Goal: Information Seeking & Learning: Learn about a topic

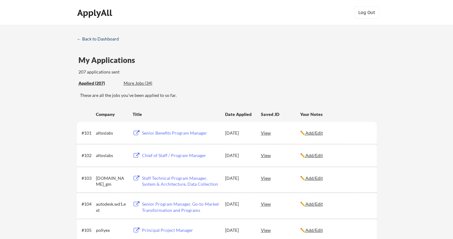
click at [106, 40] on div "← Back to Dashboard" at bounding box center [100, 39] width 47 height 4
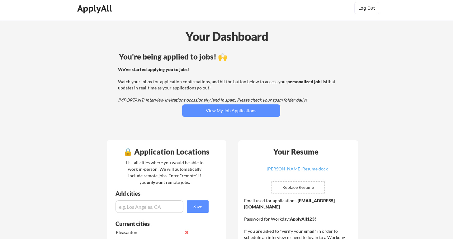
scroll to position [4, 0]
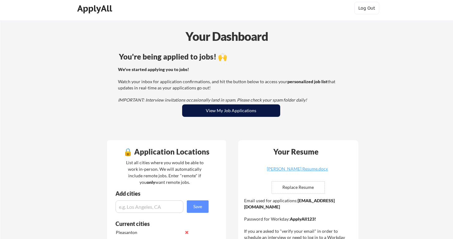
click at [200, 108] on button "View My Job Applications" at bounding box center [231, 110] width 98 height 12
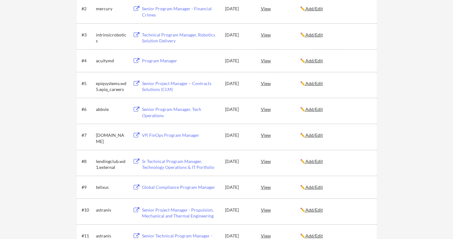
scroll to position [150, 0]
click at [172, 136] on div "VP, FinOps Program Manager" at bounding box center [180, 135] width 77 height 6
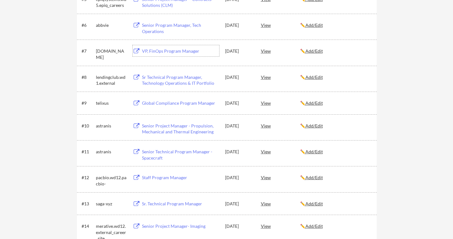
scroll to position [235, 0]
click at [207, 130] on div "Senior Project Manager - Propulsion, Mechanical and Thermal Engineering" at bounding box center [180, 128] width 77 height 12
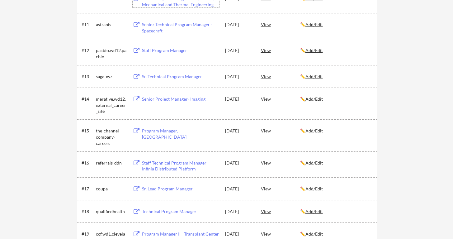
scroll to position [364, 0]
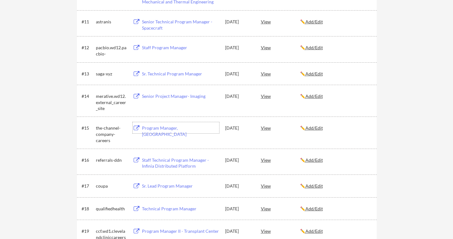
click at [182, 129] on div "Program Manager, WOTC" at bounding box center [180, 131] width 77 height 12
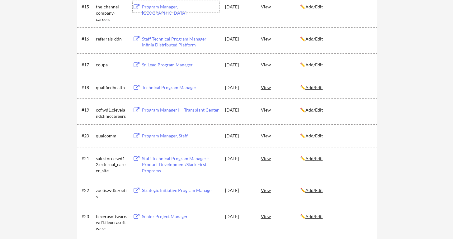
scroll to position [485, 0]
click at [190, 108] on div "Program Manager II - Transplant Center" at bounding box center [180, 110] width 77 height 6
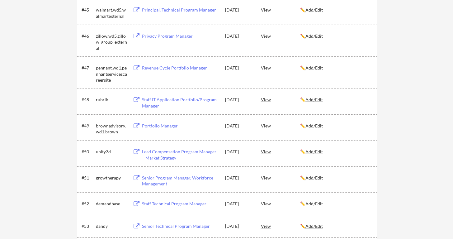
scroll to position [1251, 0]
